Goal: Book appointment/travel/reservation

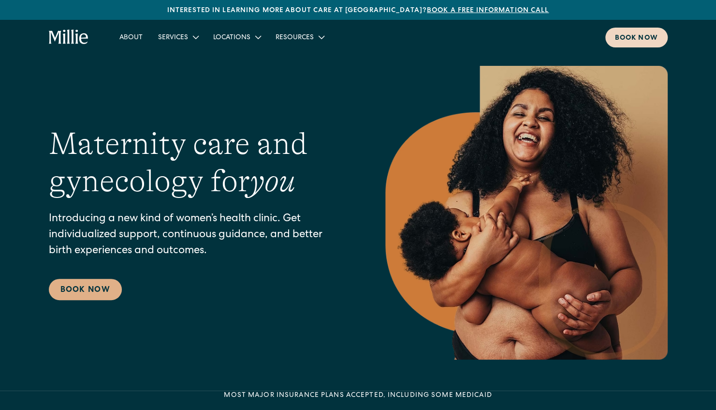
click at [629, 37] on div "Book now" at bounding box center [636, 38] width 43 height 10
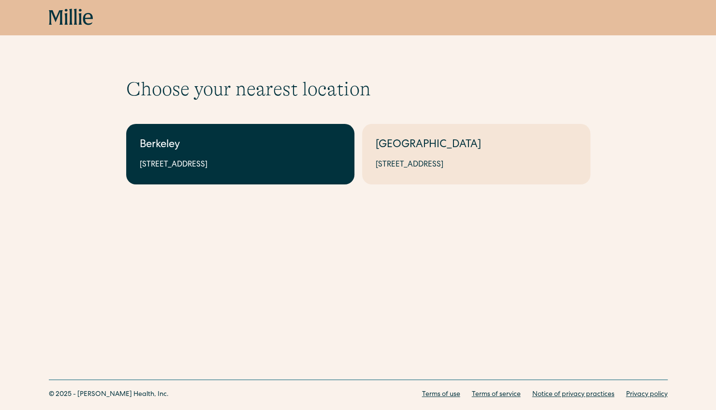
click at [237, 165] on div "2999 Regent St, Suite 524, Berkeley, CA 94705" at bounding box center [240, 165] width 201 height 12
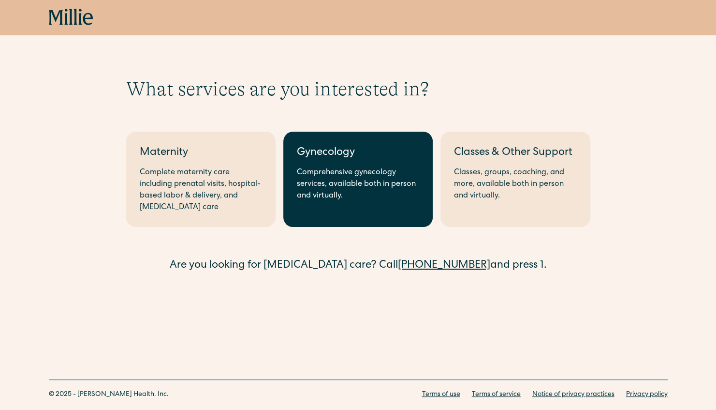
click at [333, 196] on div "Comprehensive gynecology services, available both in person and virtually." at bounding box center [358, 184] width 122 height 35
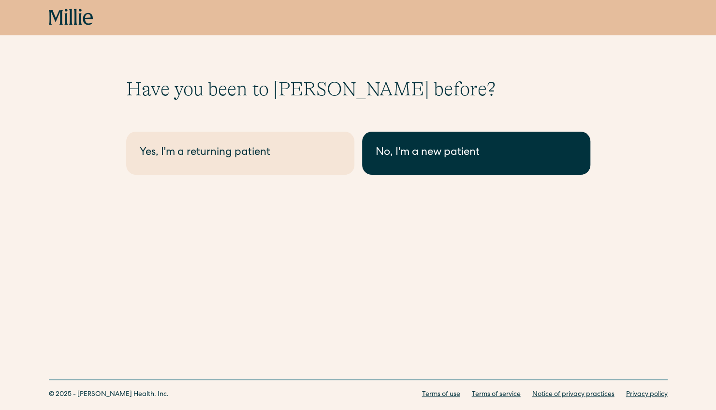
click at [402, 150] on div "No, I'm a new patient" at bounding box center [476, 153] width 201 height 16
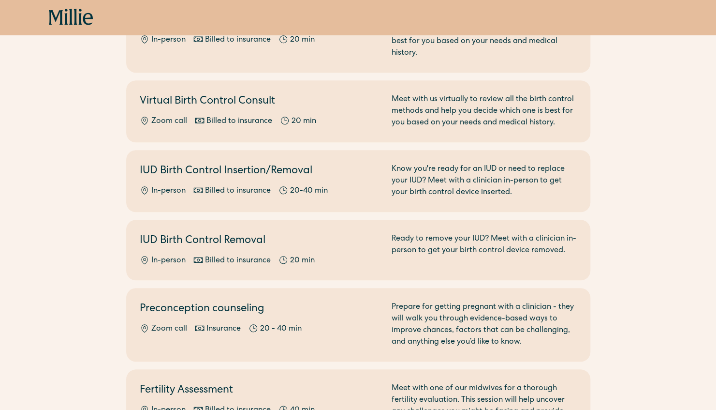
scroll to position [415, 0]
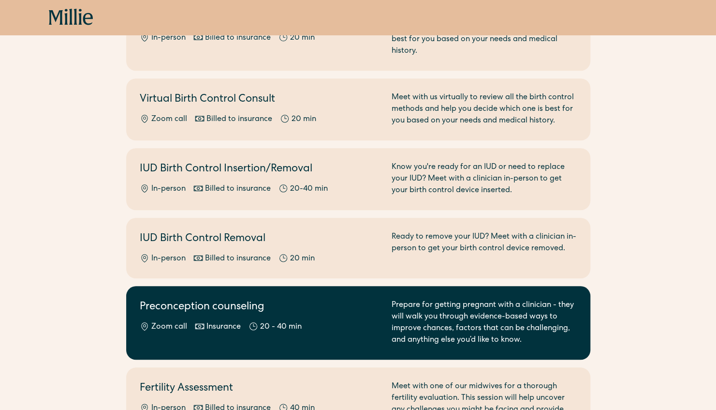
click at [270, 299] on h2 "Preconception counseling" at bounding box center [260, 307] width 240 height 16
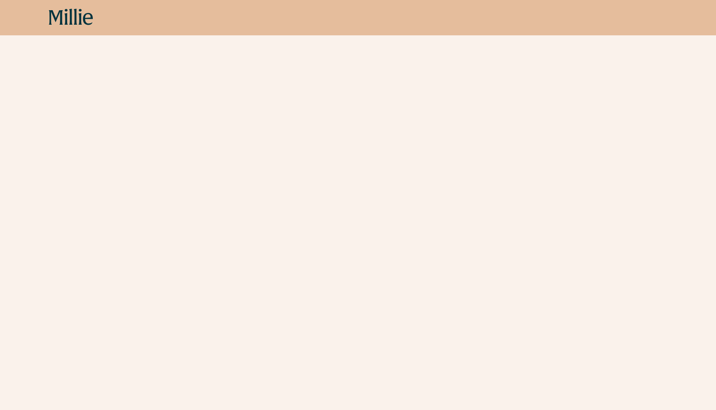
scroll to position [1404, 0]
click at [76, 22] on icon at bounding box center [71, 17] width 44 height 17
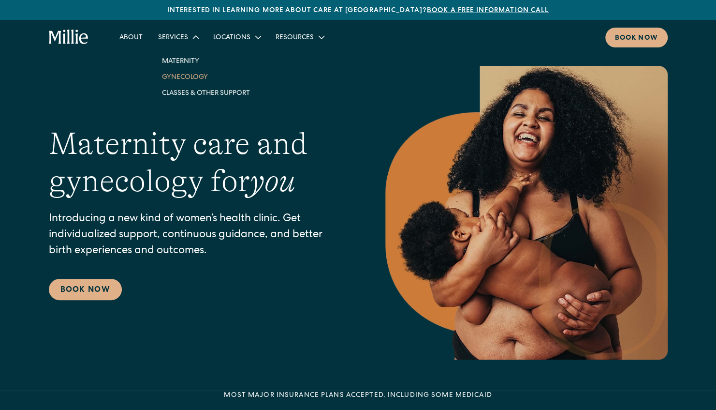
click at [199, 76] on link "Gynecology" at bounding box center [206, 77] width 104 height 16
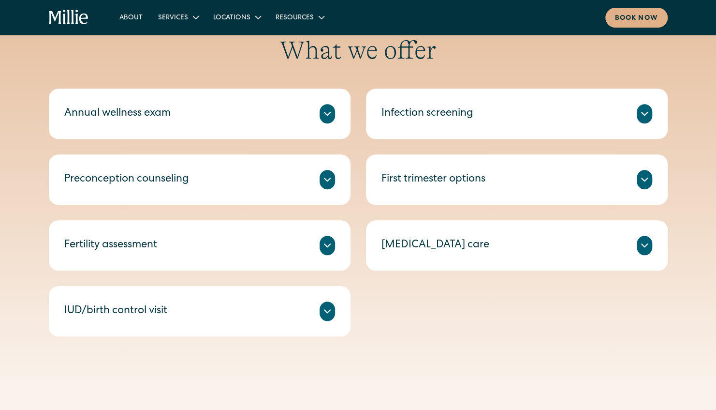
scroll to position [458, 0]
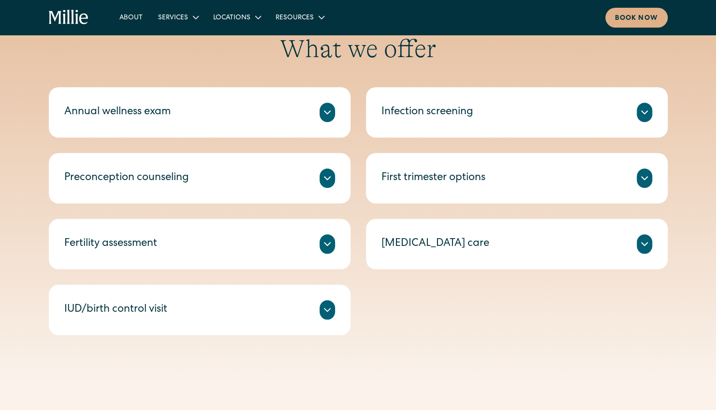
click at [330, 249] on icon at bounding box center [328, 244] width 12 height 12
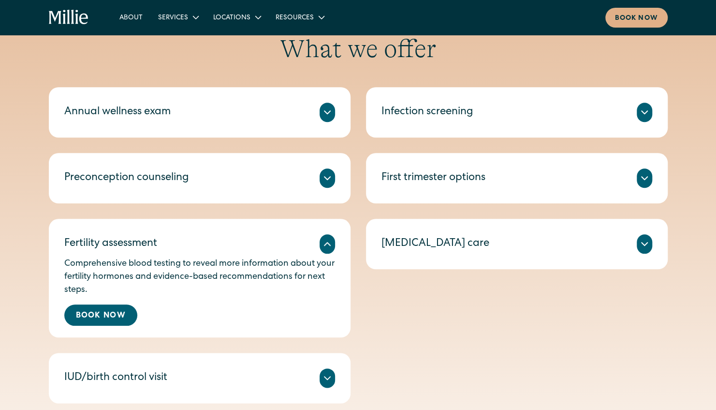
click at [327, 175] on icon at bounding box center [328, 178] width 12 height 12
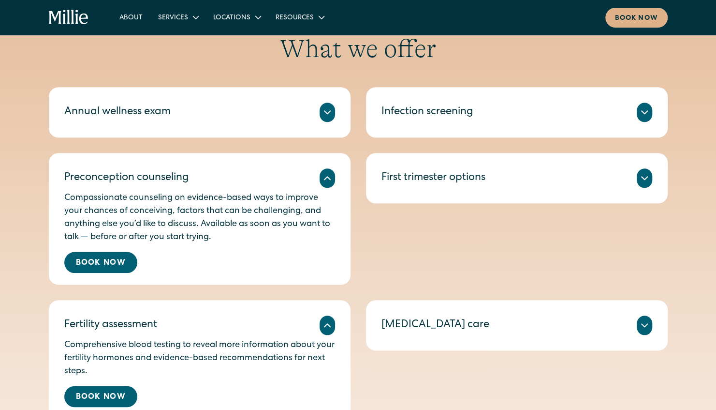
click at [331, 112] on icon at bounding box center [328, 112] width 12 height 12
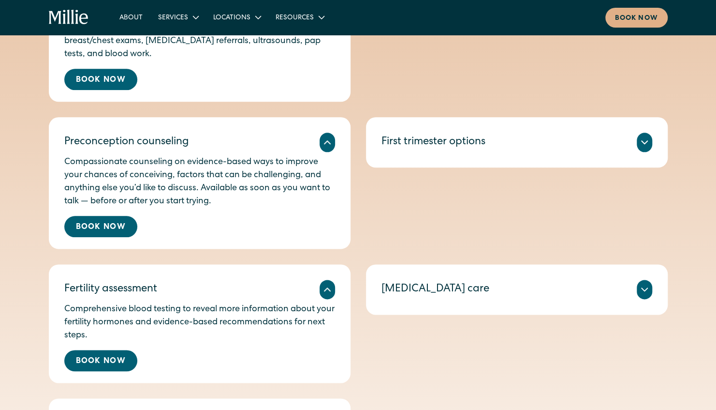
scroll to position [563, 0]
